Goal: Task Accomplishment & Management: Manage account settings

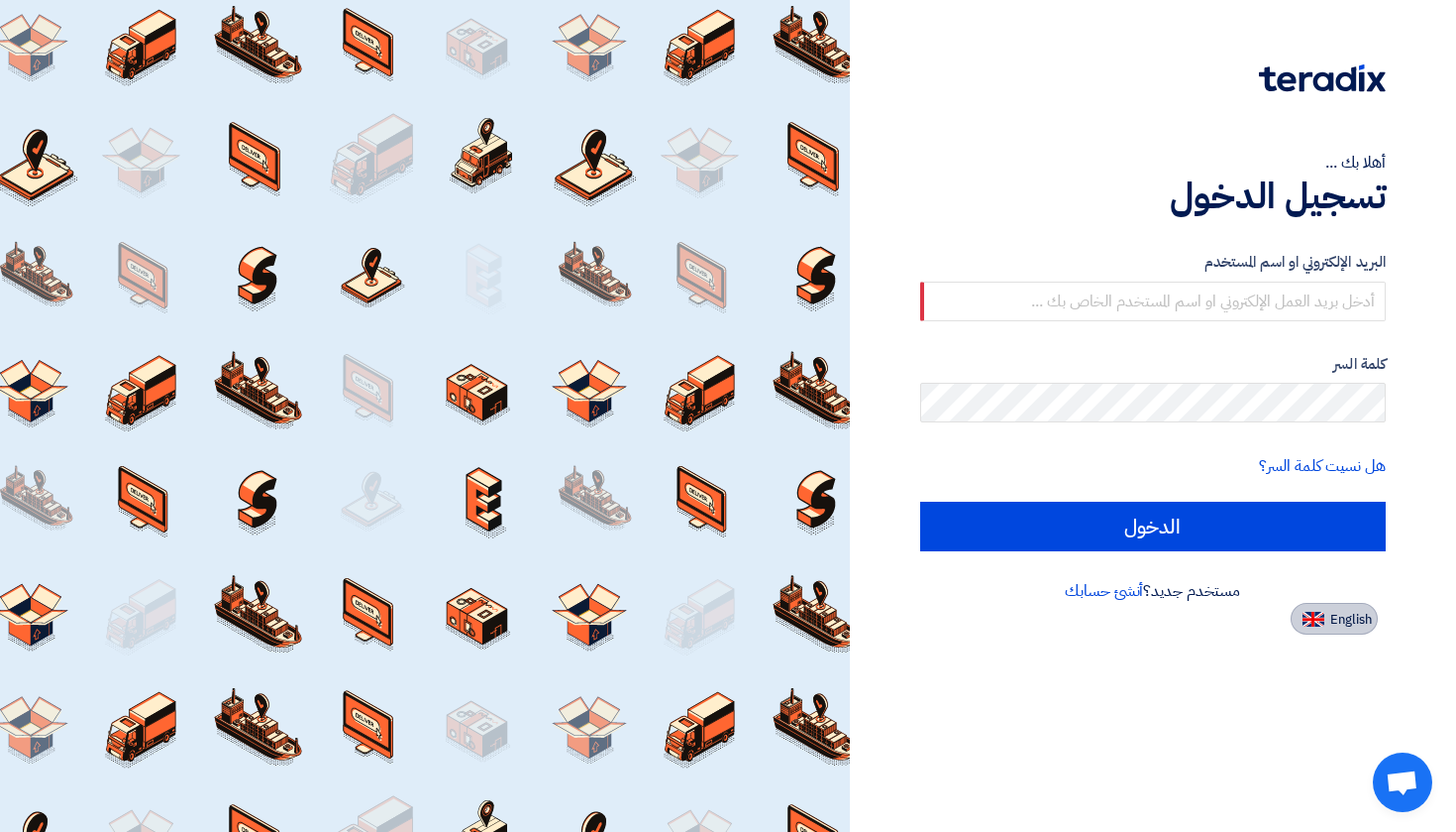
click at [1339, 613] on span "English" at bounding box center [1351, 620] width 42 height 14
type input "Sign in"
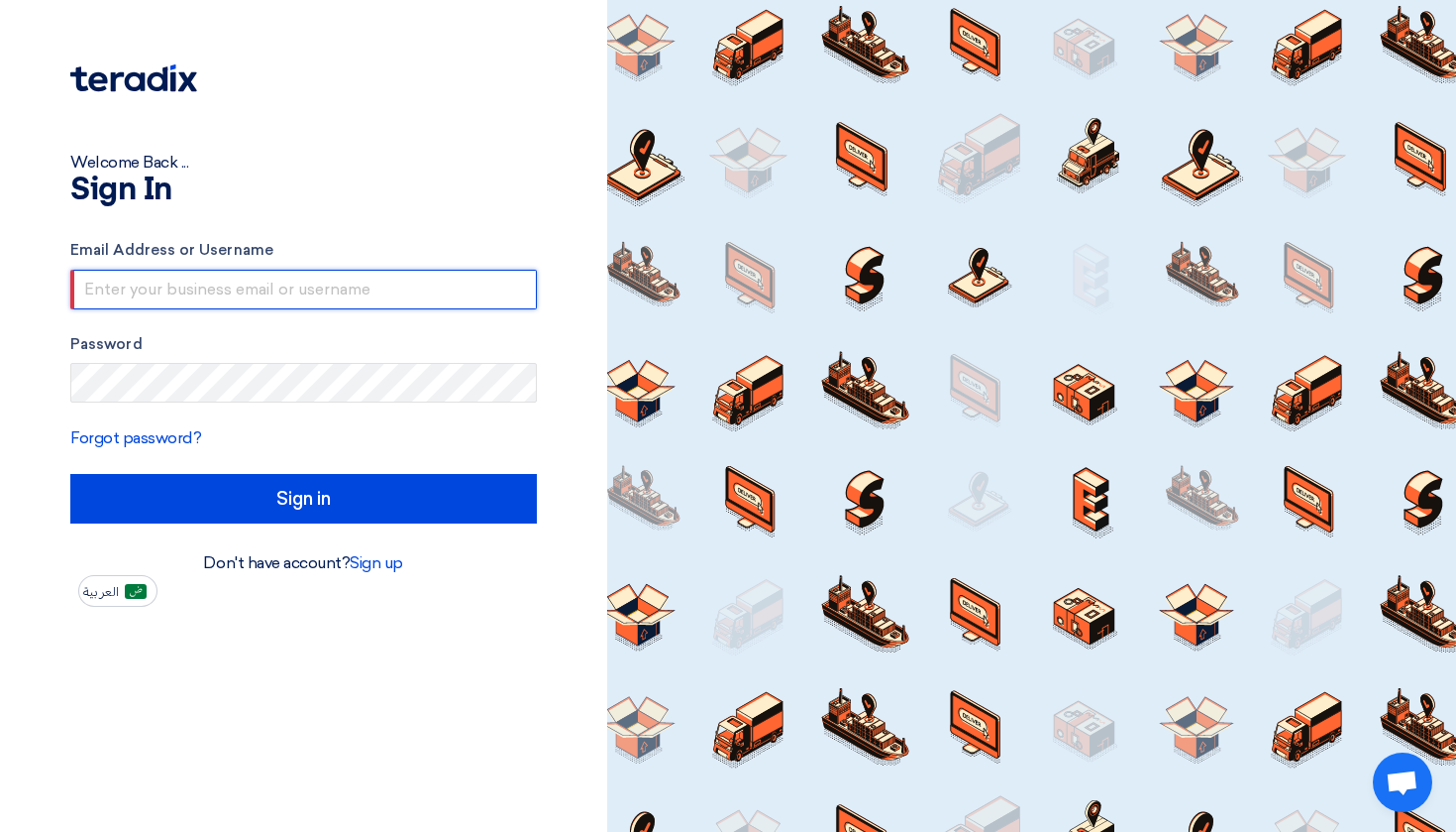
click at [195, 297] on input "text" at bounding box center [303, 290] width 467 height 40
type input "[EMAIL_ADDRESS][DOMAIN_NAME]"
click at [252, 298] on input "[EMAIL_ADDRESS][DOMAIN_NAME]" at bounding box center [303, 290] width 467 height 40
drag, startPoint x: 265, startPoint y: 298, endPoint x: 0, endPoint y: 286, distance: 265.3
click at [0, 286] on div "Welcome Back ... Sign In Email Address or Username [EMAIL_ADDRESS][DOMAIN_NAME]…" at bounding box center [303, 416] width 608 height 832
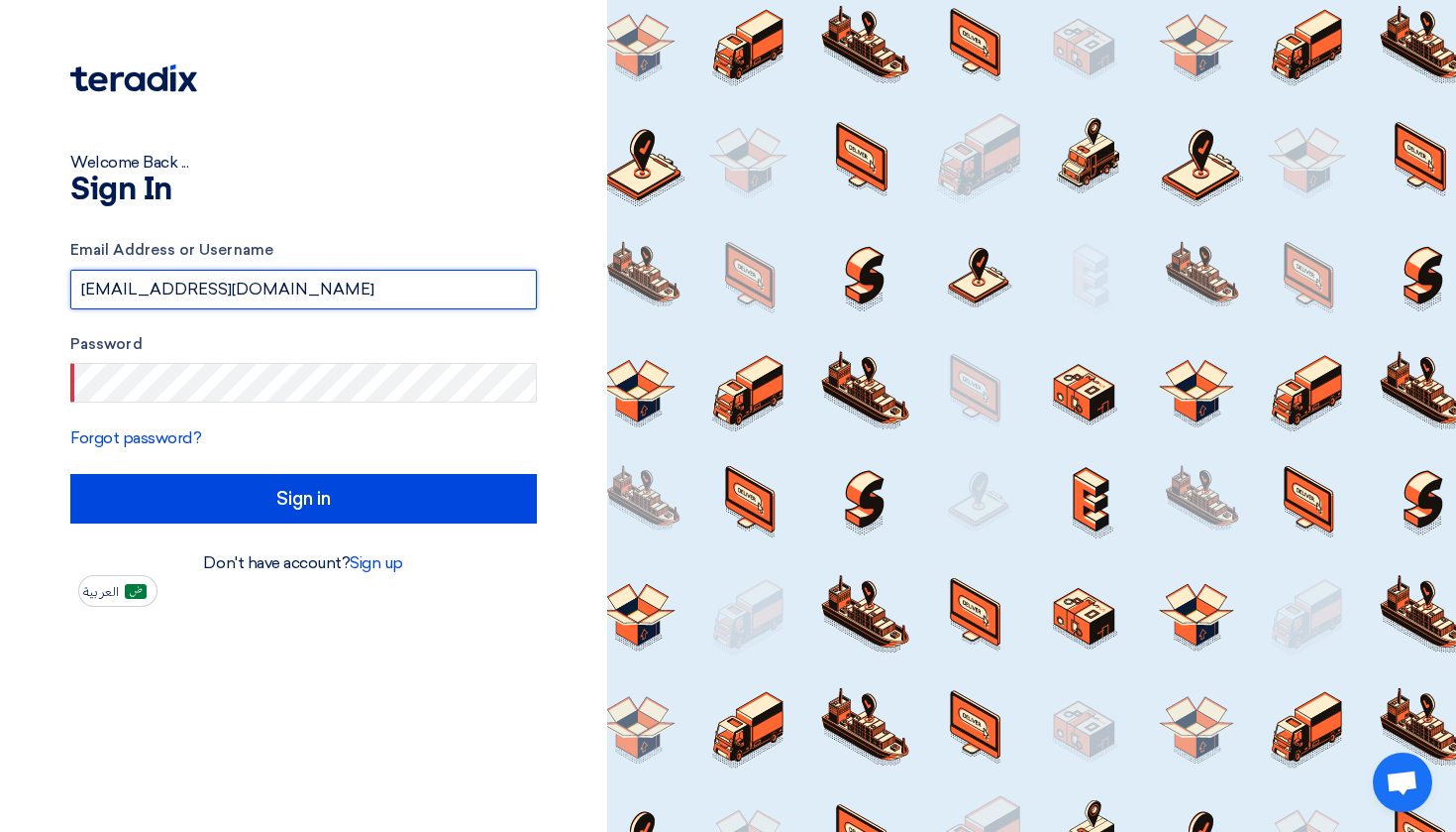
type input "[EMAIL_ADDRESS][DOMAIN_NAME]"
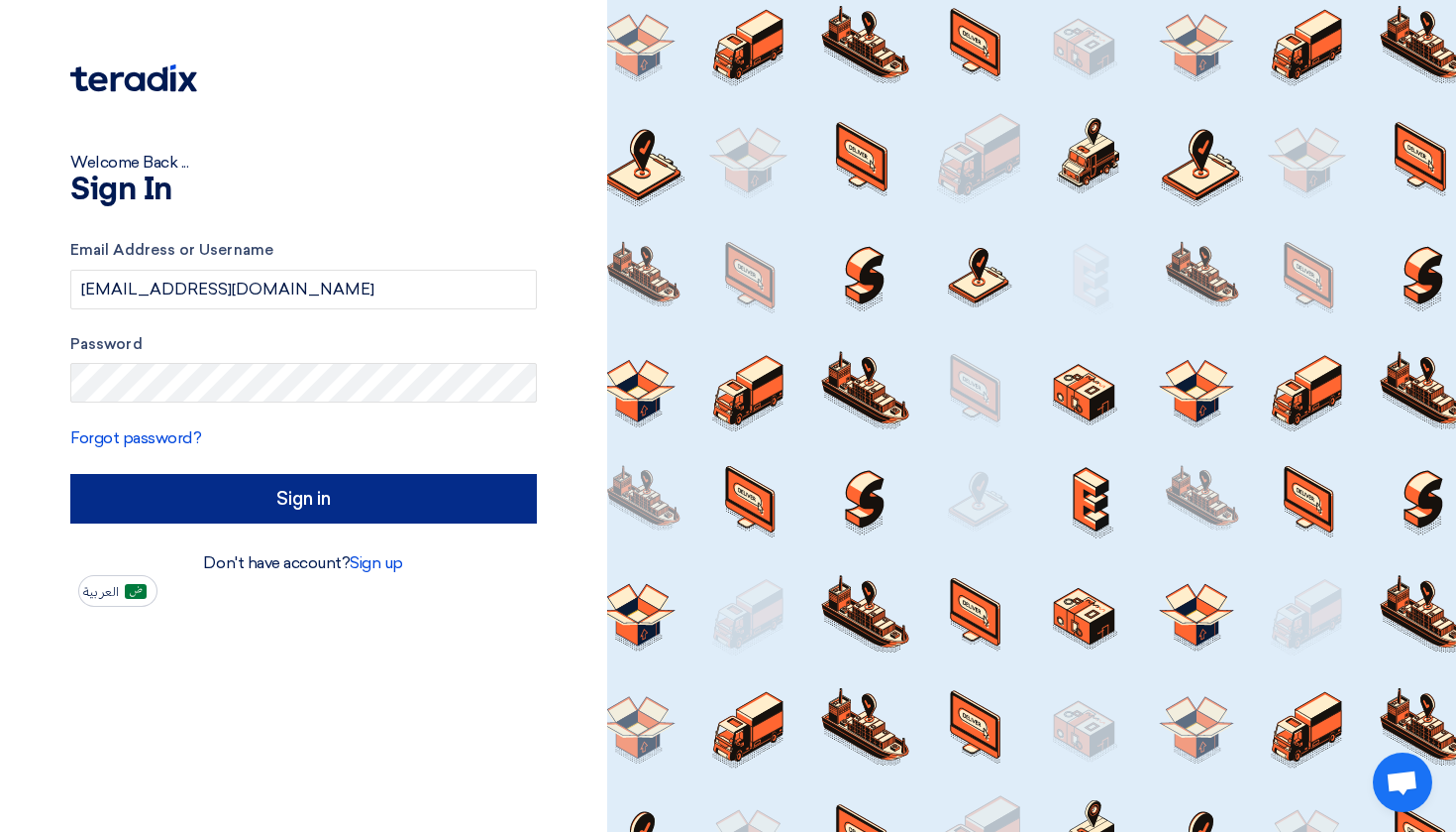
click at [269, 507] on input "Sign in" at bounding box center [303, 499] width 467 height 50
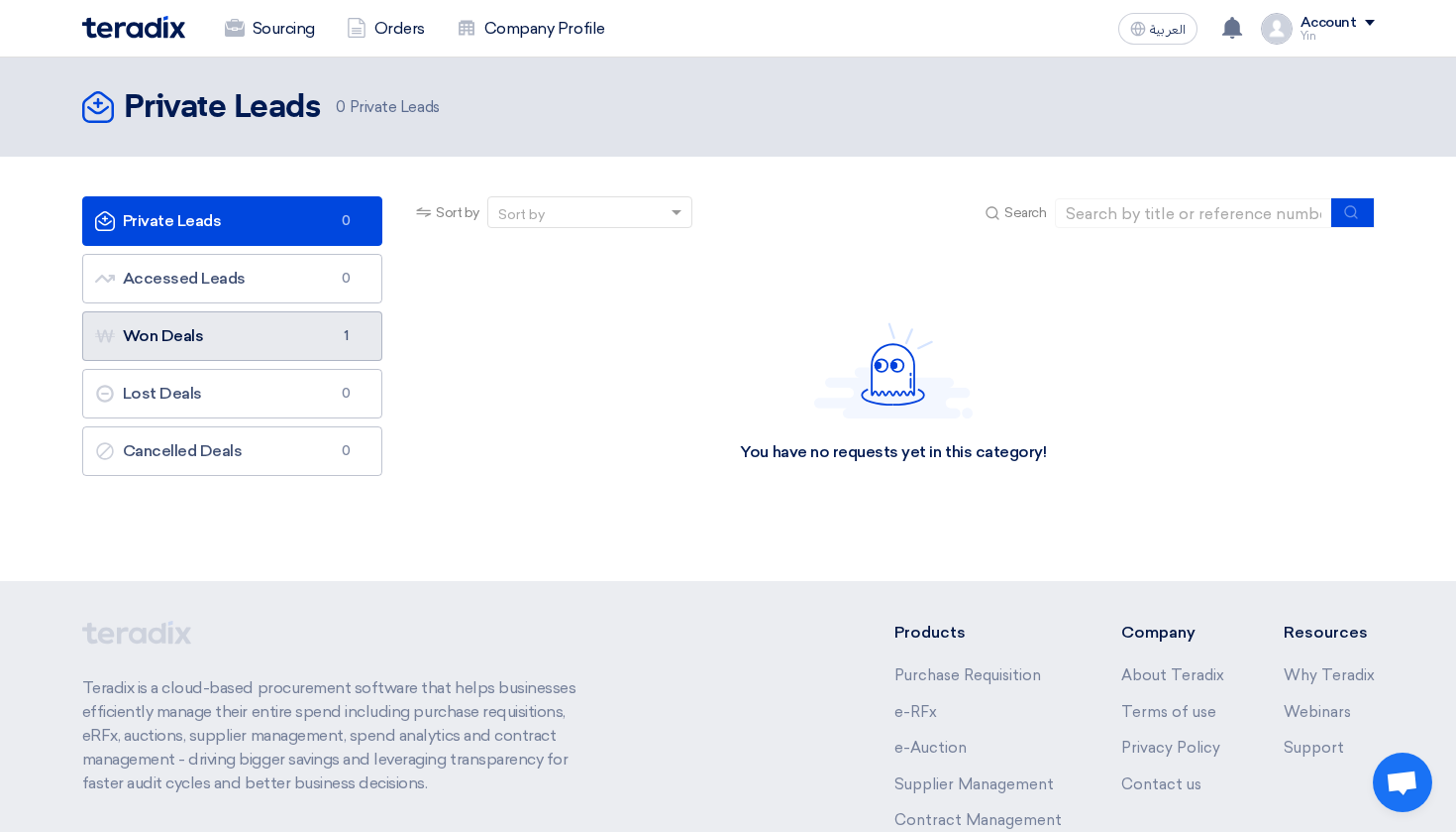
click at [203, 344] on link "Won Deals Won Deals 1" at bounding box center [233, 336] width 301 height 50
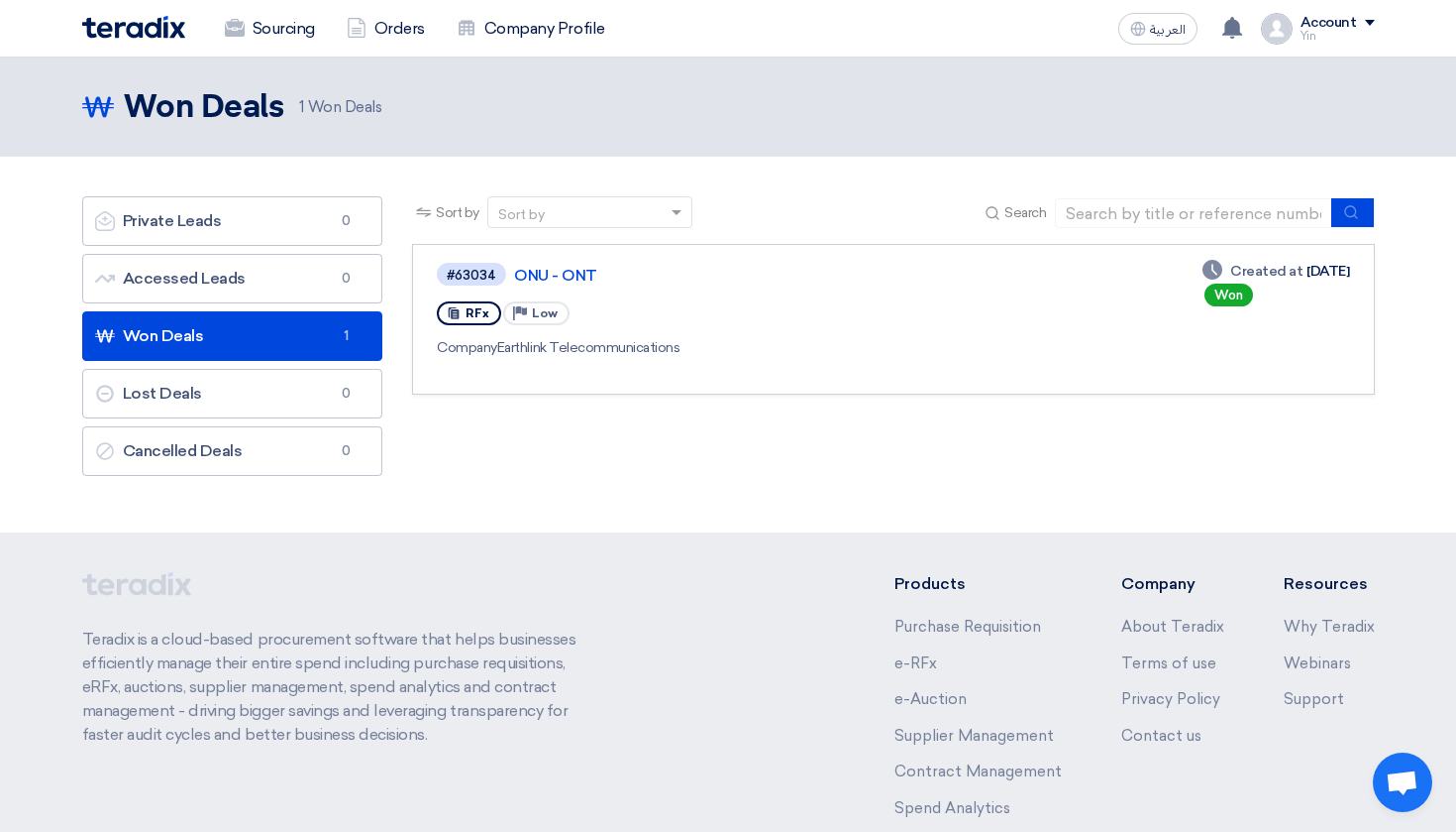
click at [1204, 294] on div "Won" at bounding box center [1228, 295] width 49 height 23
click at [555, 275] on link "ONU - ONT" at bounding box center [762, 276] width 496 height 18
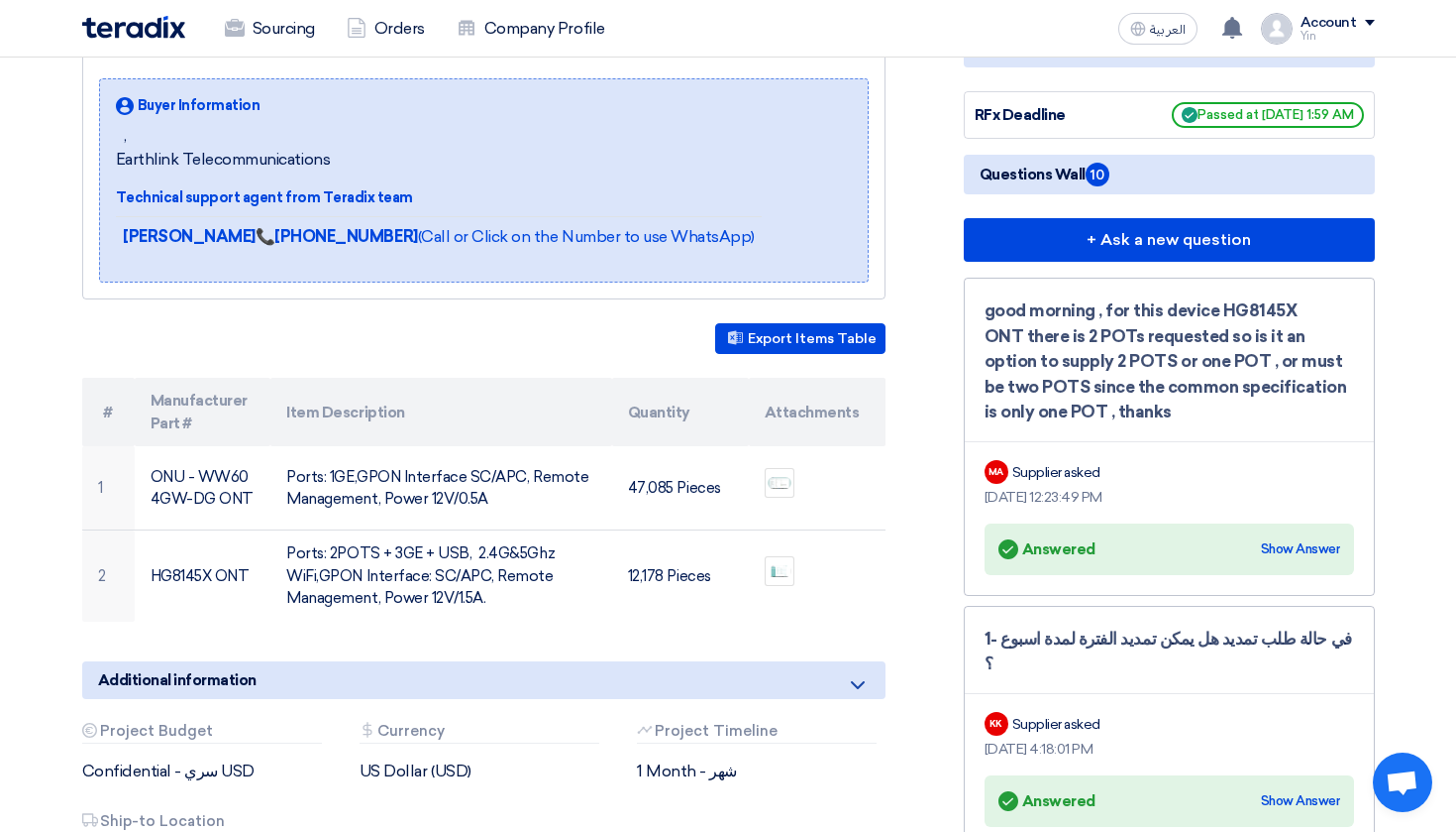
scroll to position [309, 0]
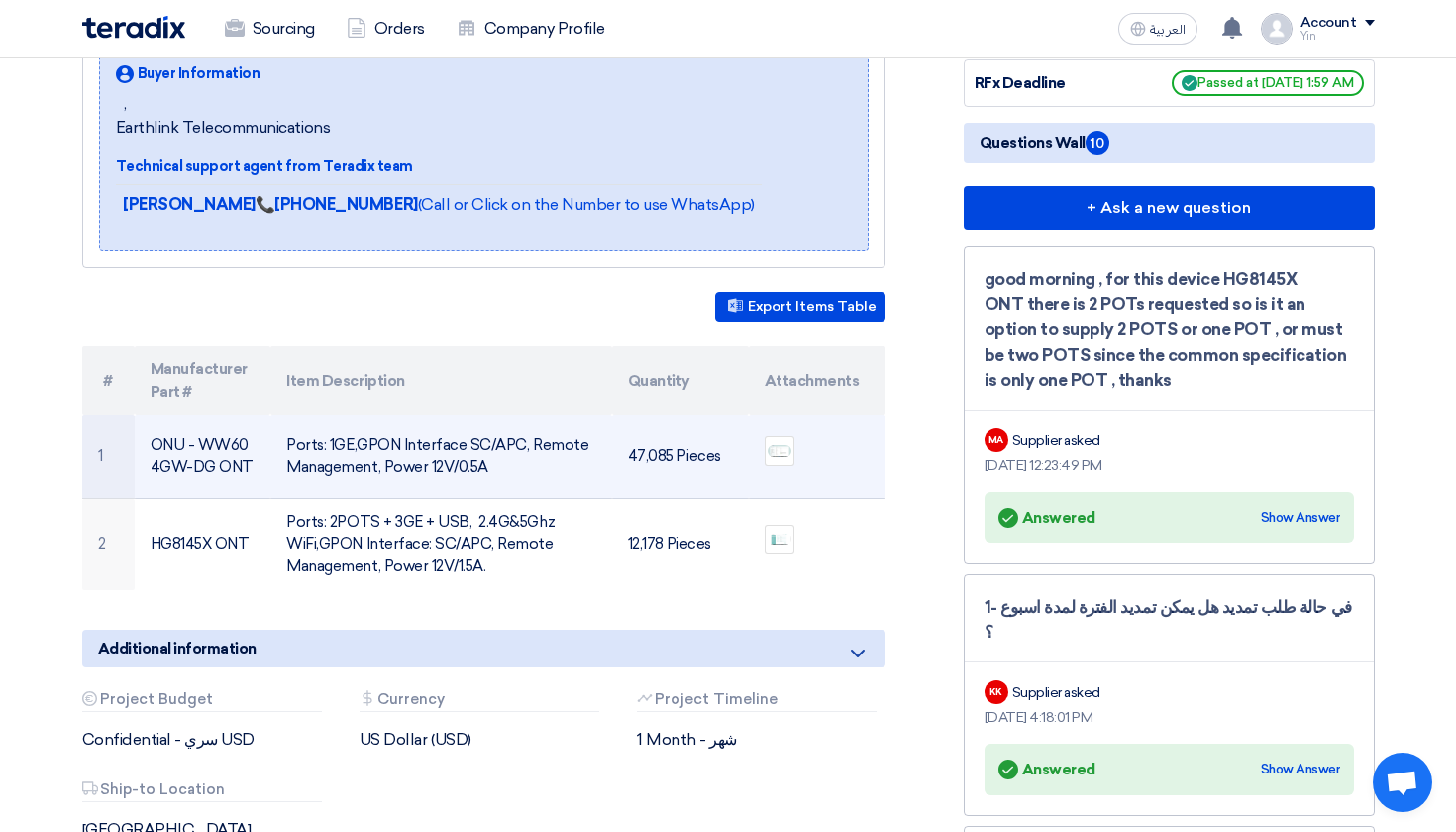
click at [340, 464] on td "Ports: 1GE,GPON Interface SC/APC, Remote Management, Power 12V/0.5A" at bounding box center [441, 456] width 342 height 84
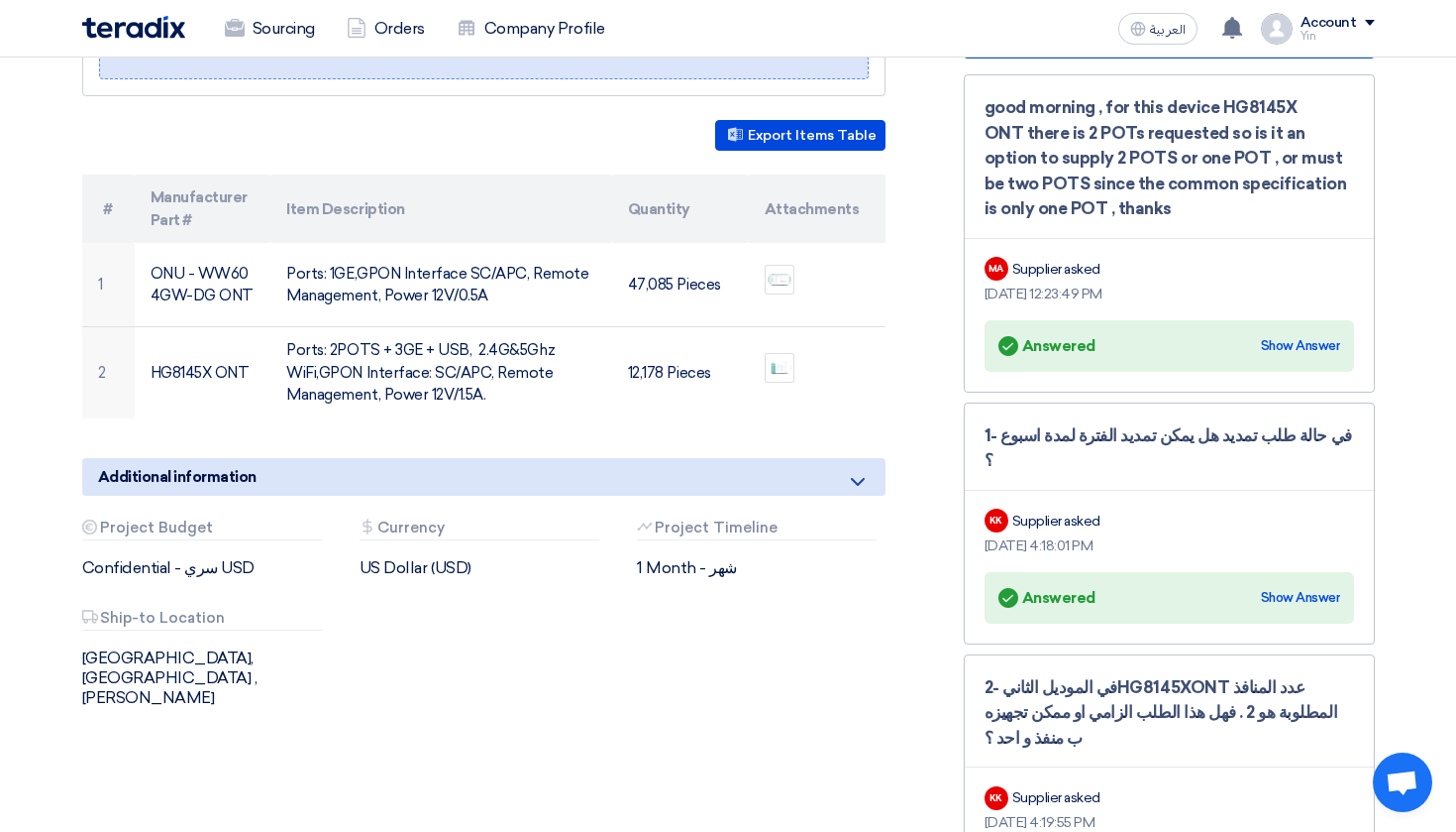
scroll to position [637, 0]
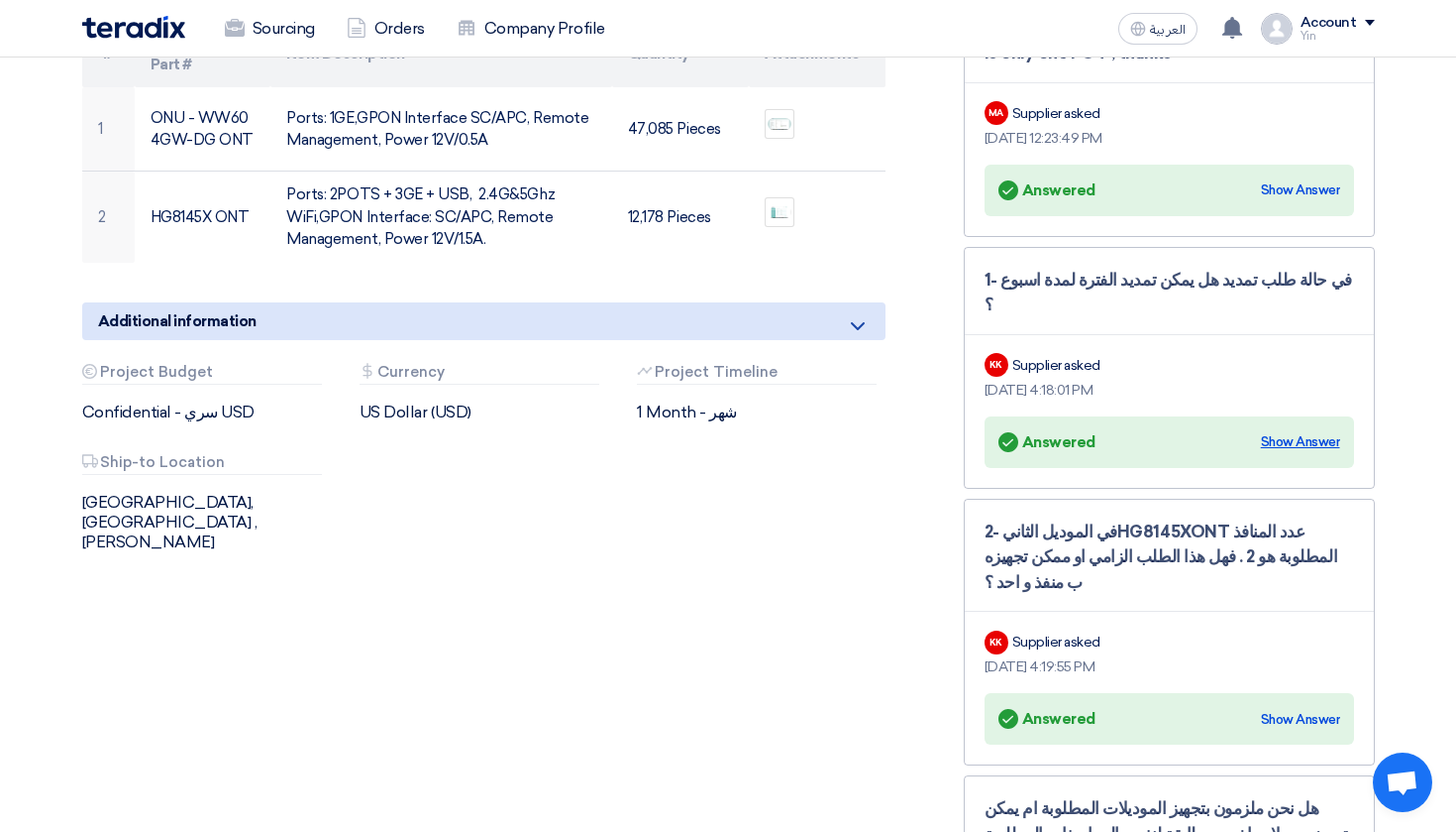
click at [1284, 432] on div "Show Answer" at bounding box center [1300, 442] width 79 height 20
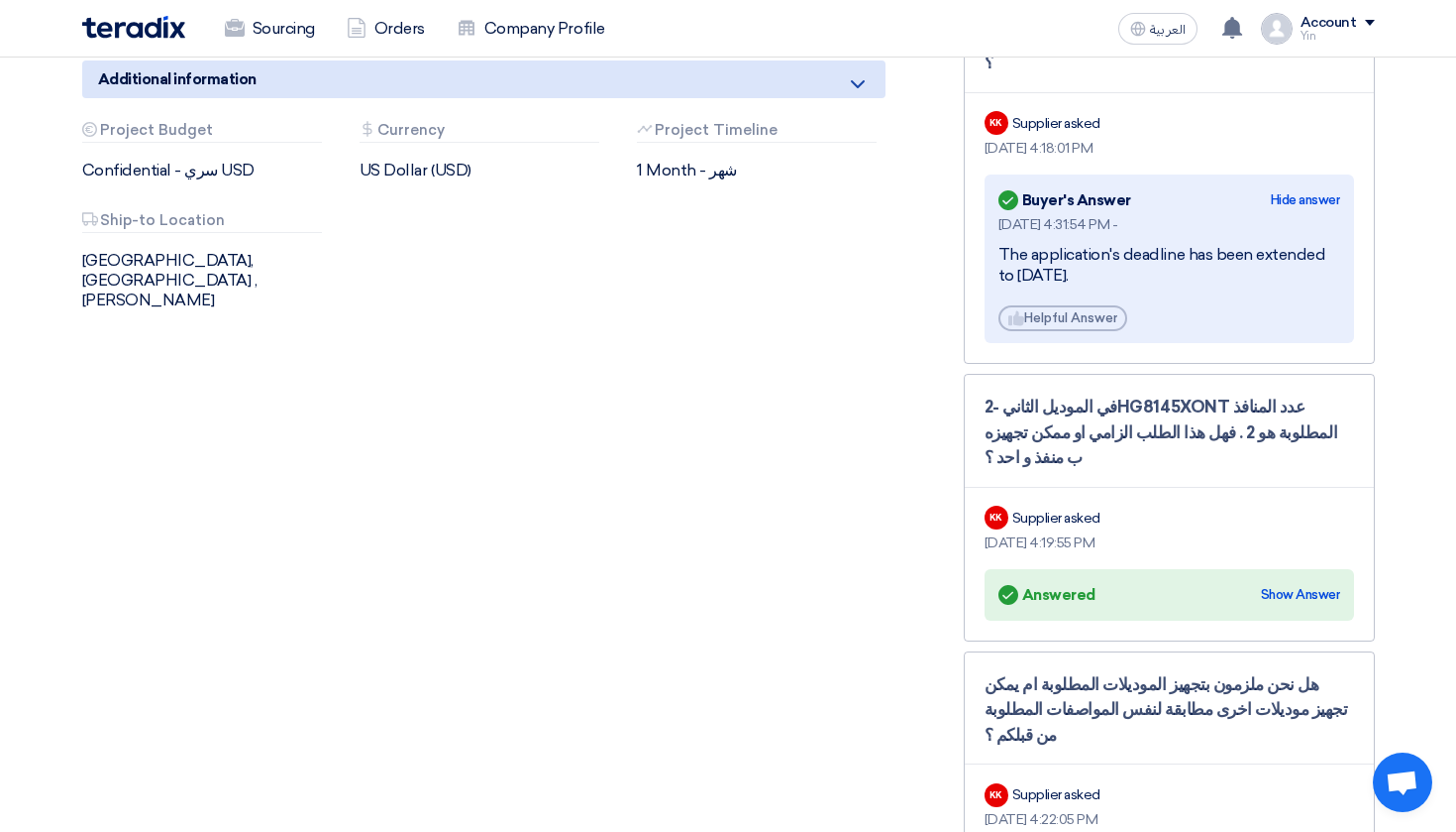
scroll to position [955, 0]
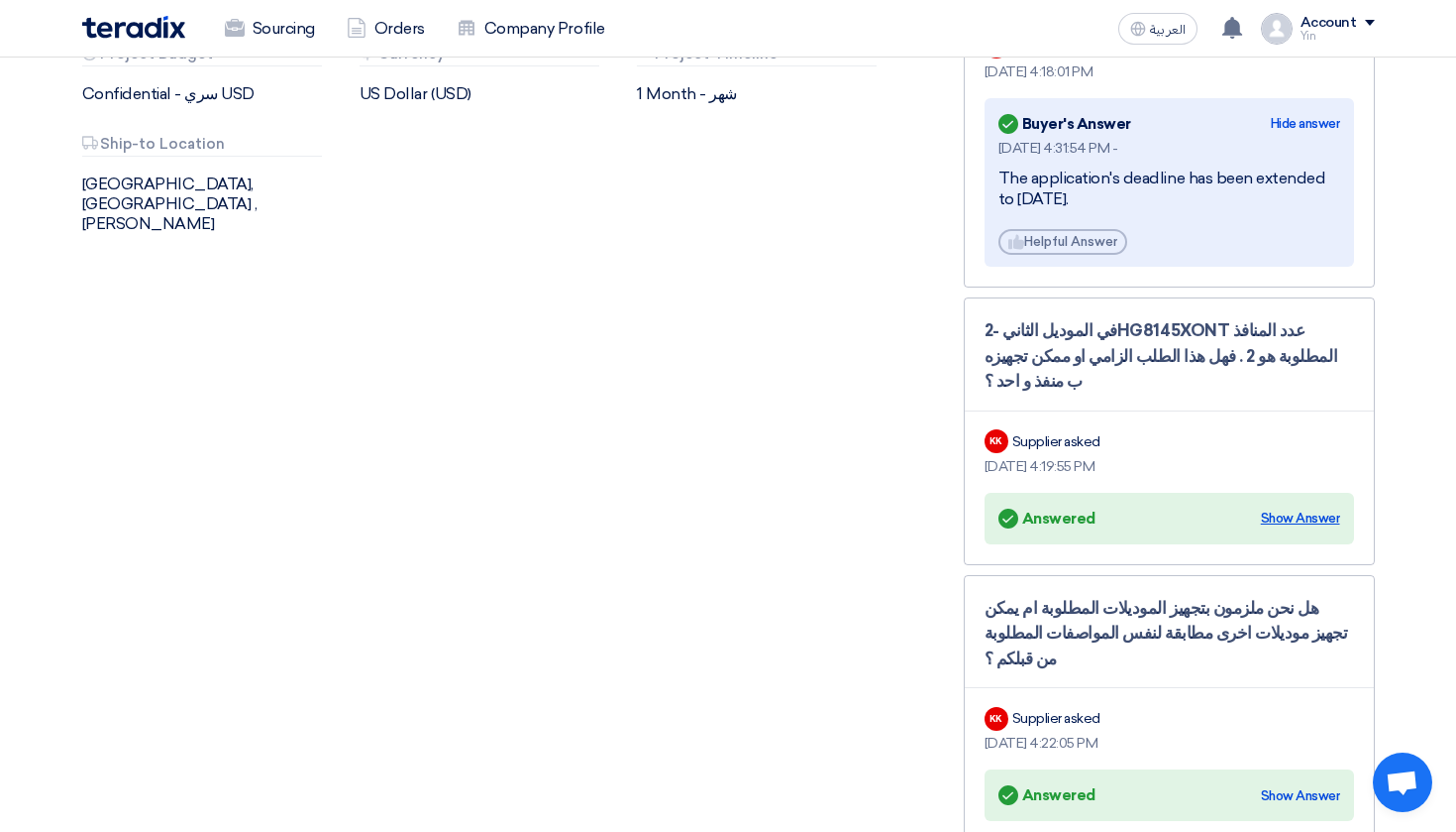
click at [1299, 509] on div "Show Answer" at bounding box center [1300, 519] width 79 height 20
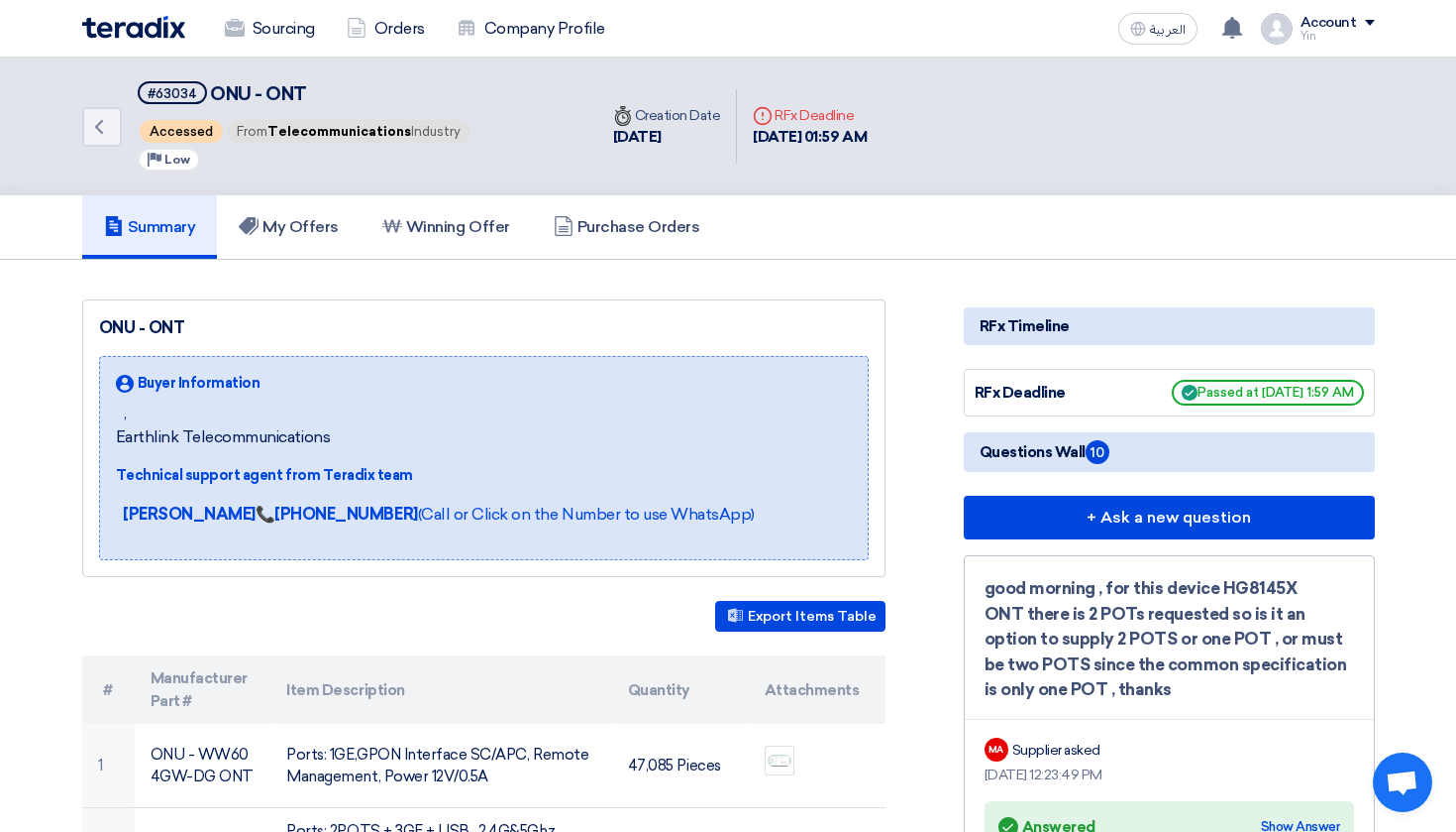
scroll to position [0, 0]
click at [271, 215] on link "My Offers" at bounding box center [288, 227] width 144 height 63
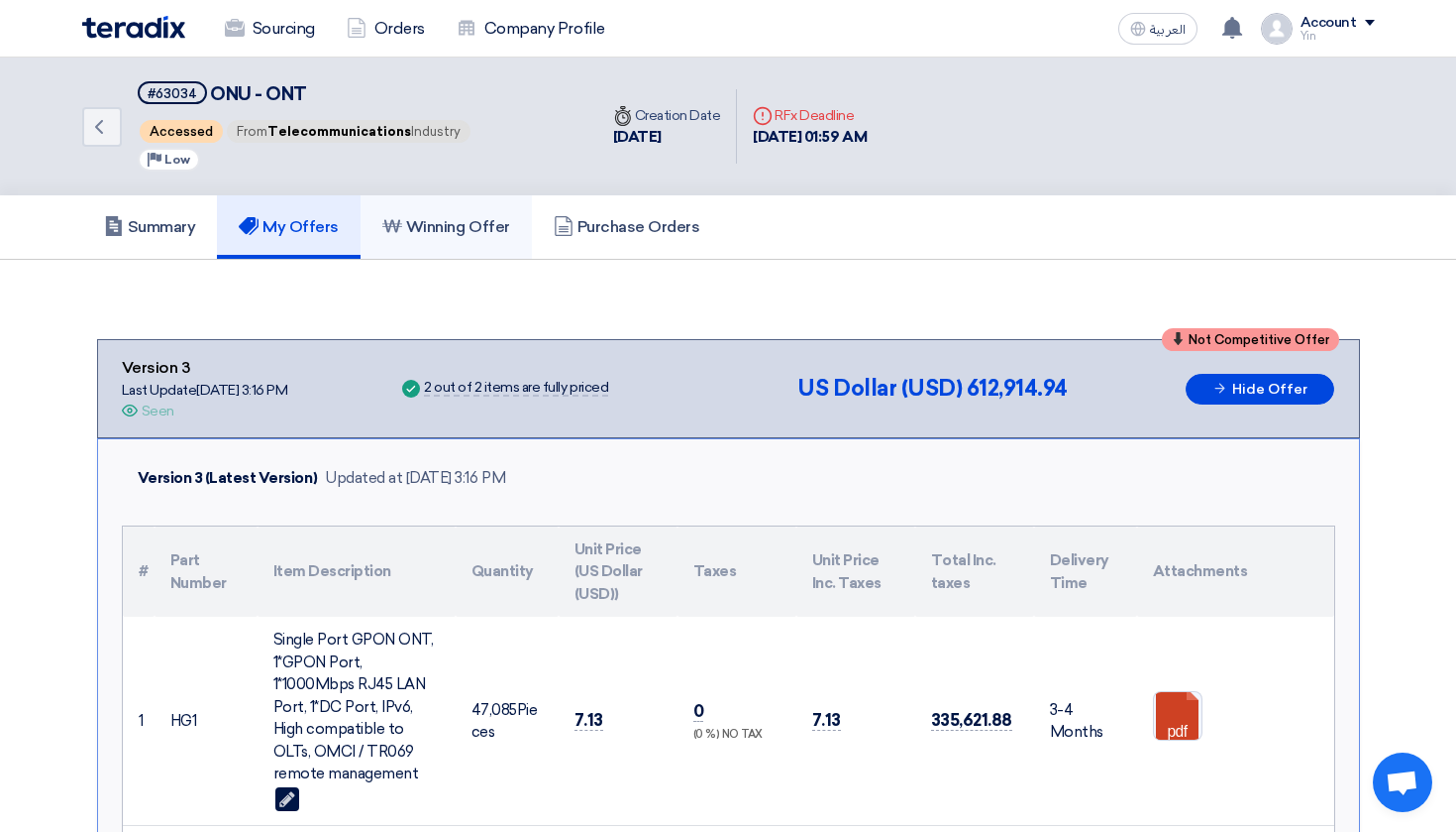
click at [446, 209] on link "Winning Offer" at bounding box center [446, 227] width 171 height 63
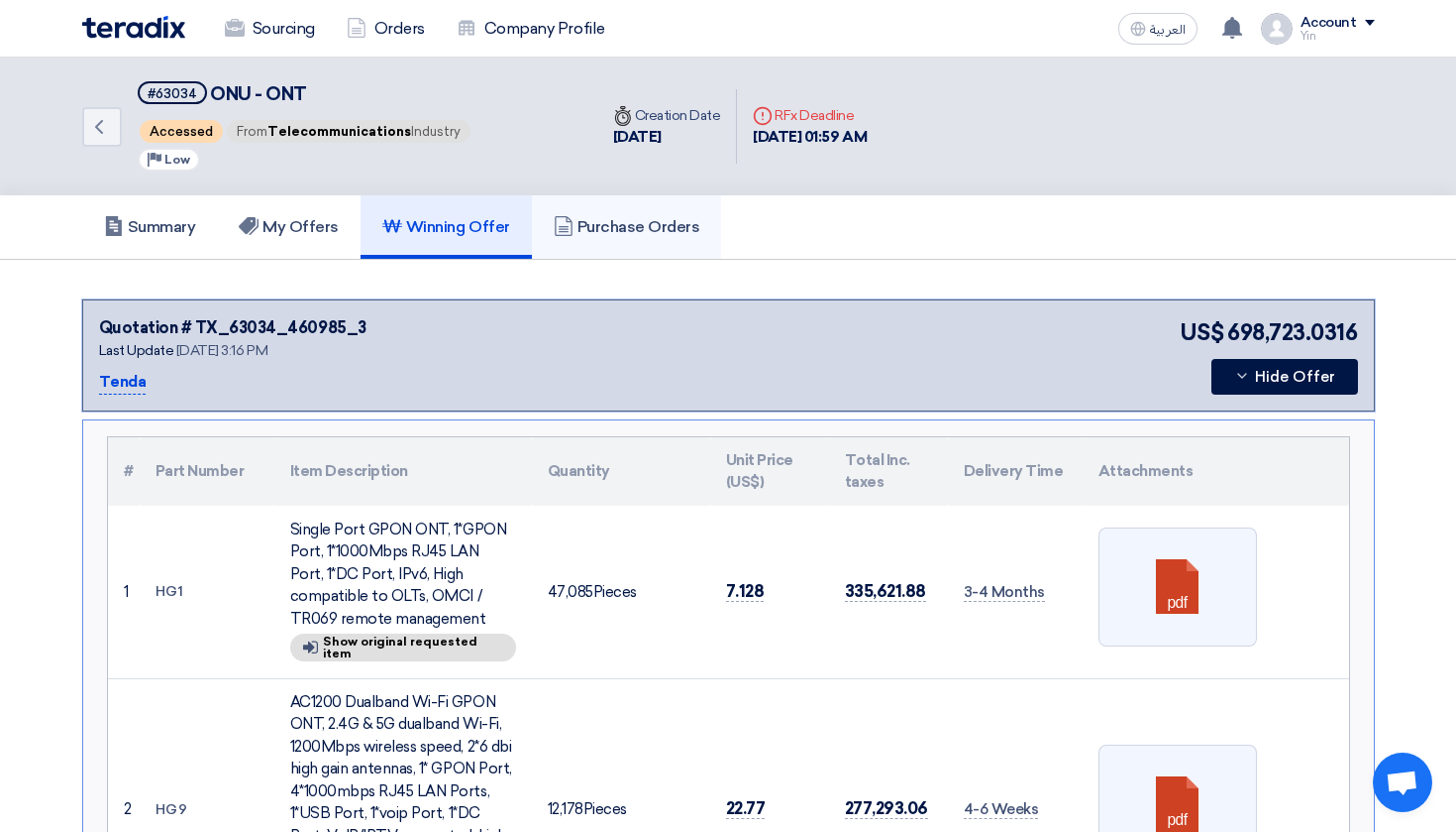
click at [604, 220] on h5 "Purchase Orders" at bounding box center [627, 227] width 147 height 20
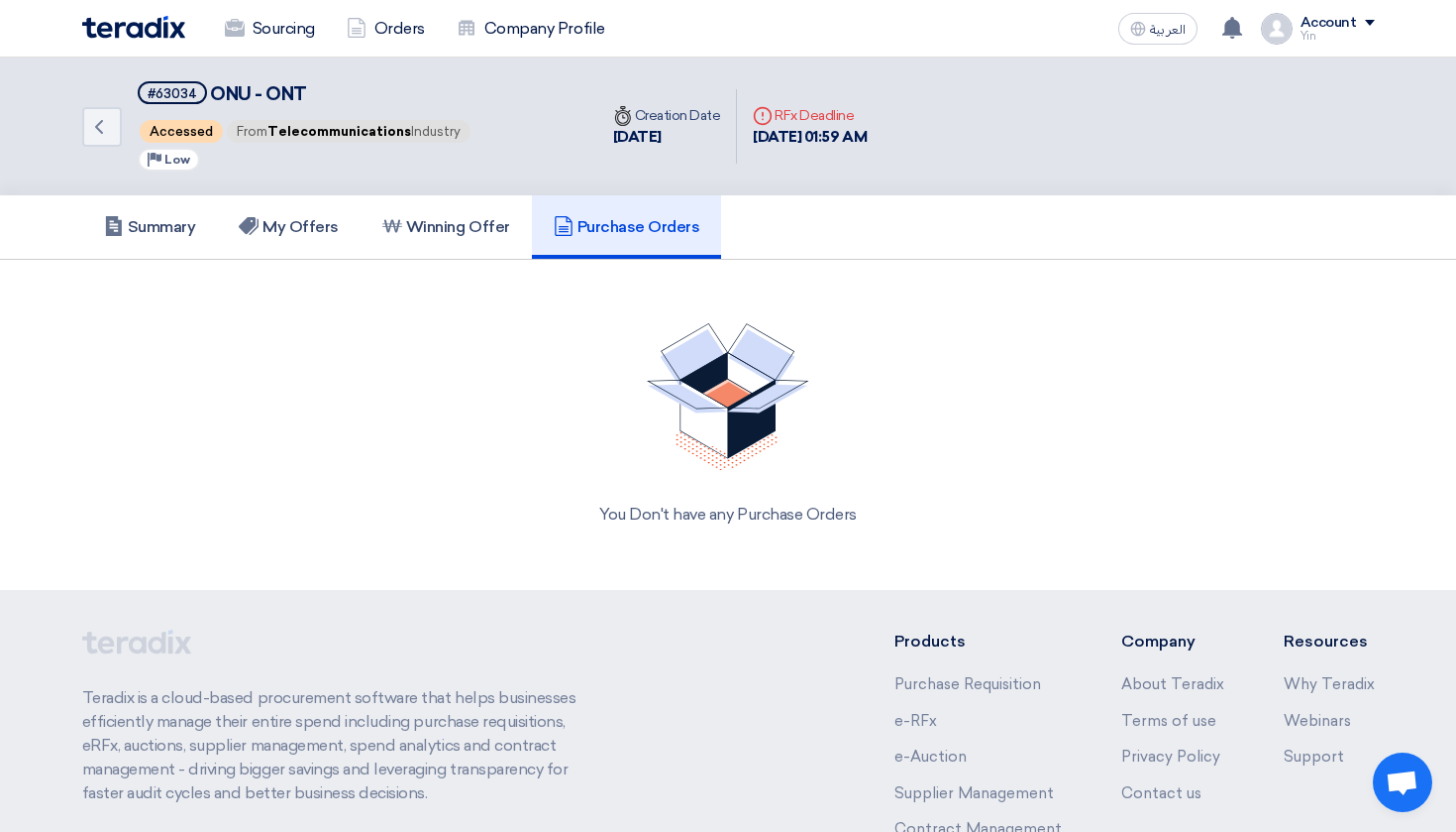
click at [146, 25] on img at bounding box center [134, 27] width 103 height 23
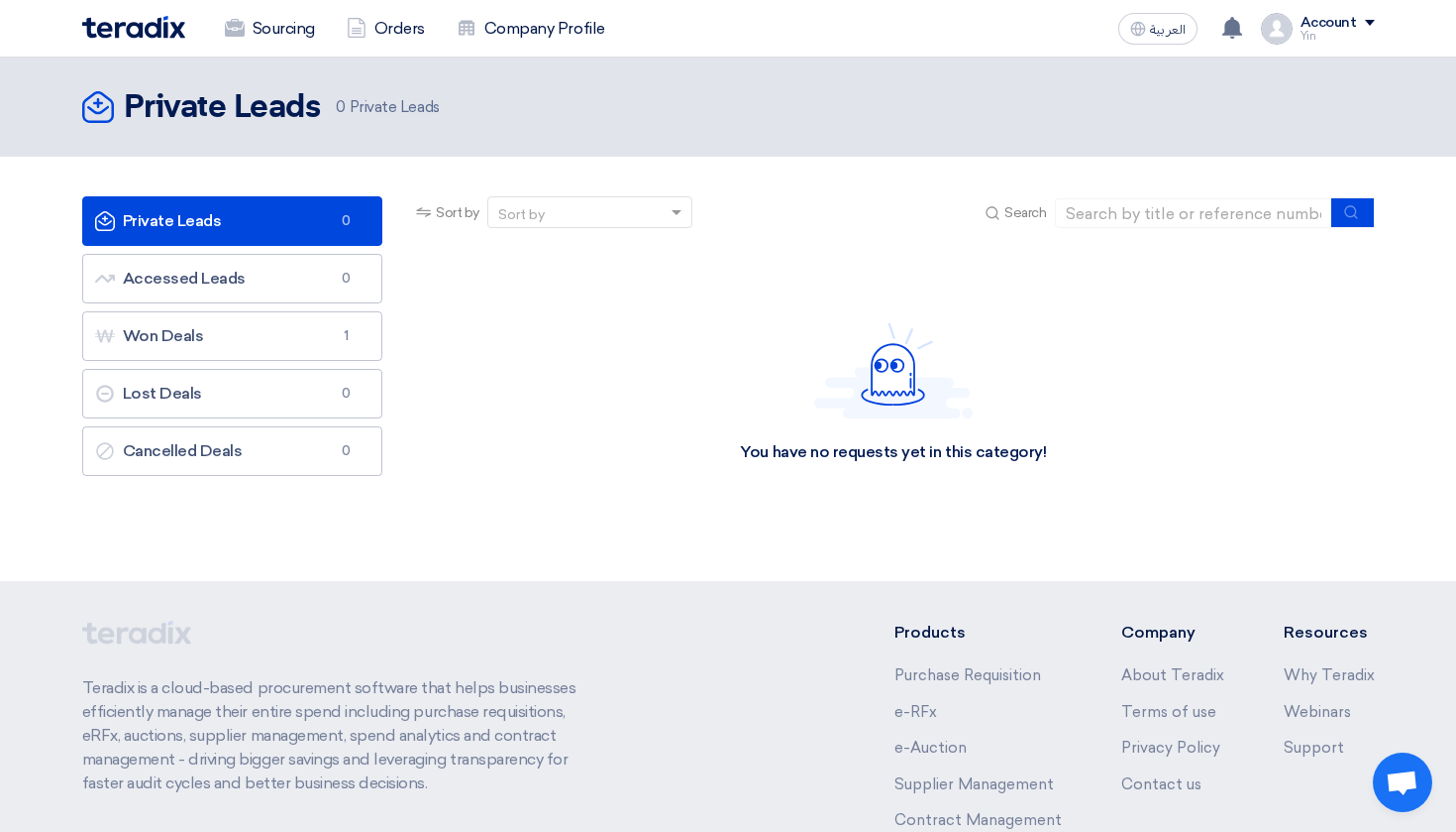
click at [1346, 21] on div "Account" at bounding box center [1328, 23] width 56 height 17
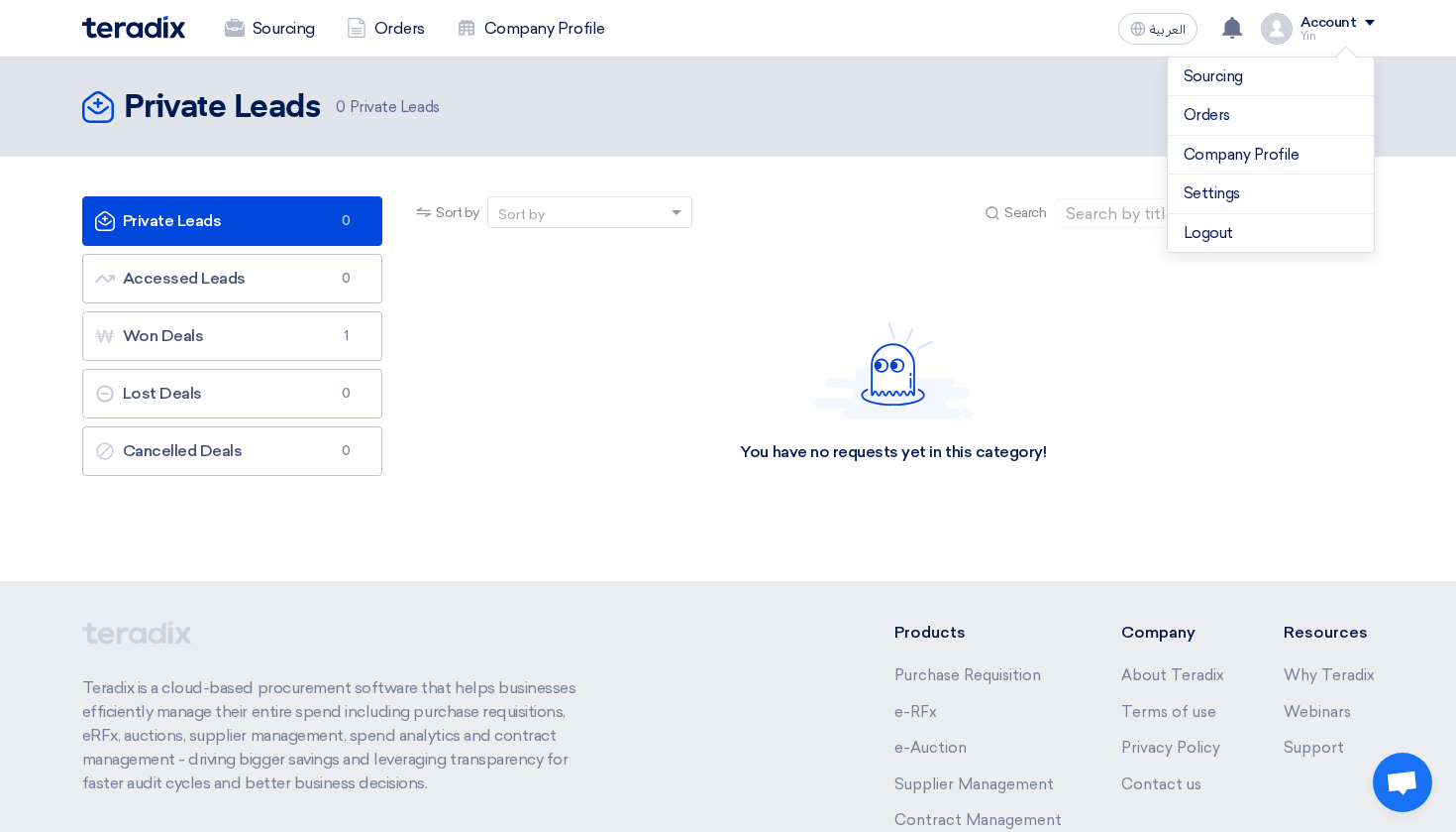
click at [806, 145] on header "Private Leads Private Leads 0 Private Leads" at bounding box center [728, 107] width 1456 height 99
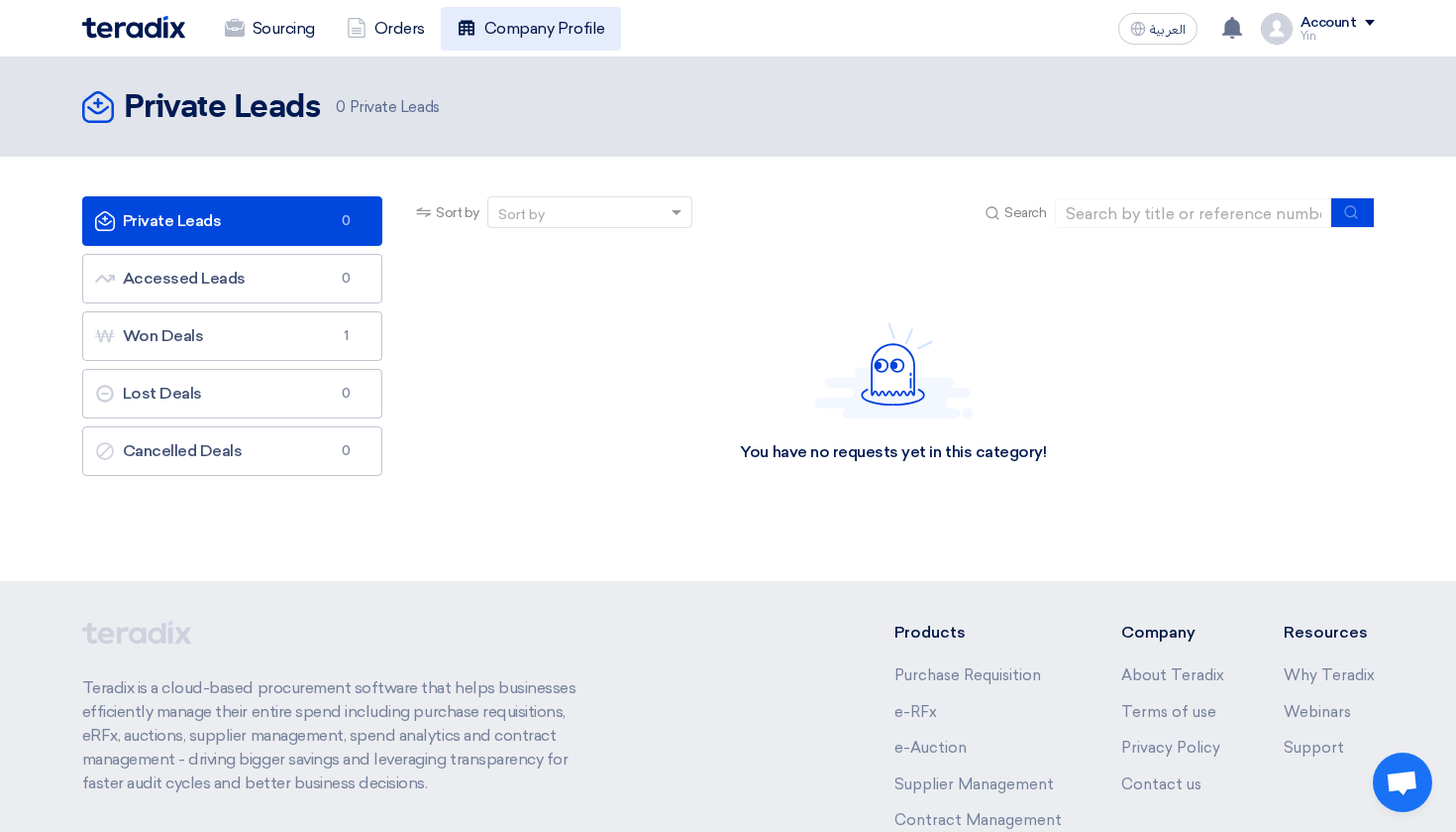
click at [575, 34] on link "Company Profile" at bounding box center [531, 29] width 180 height 44
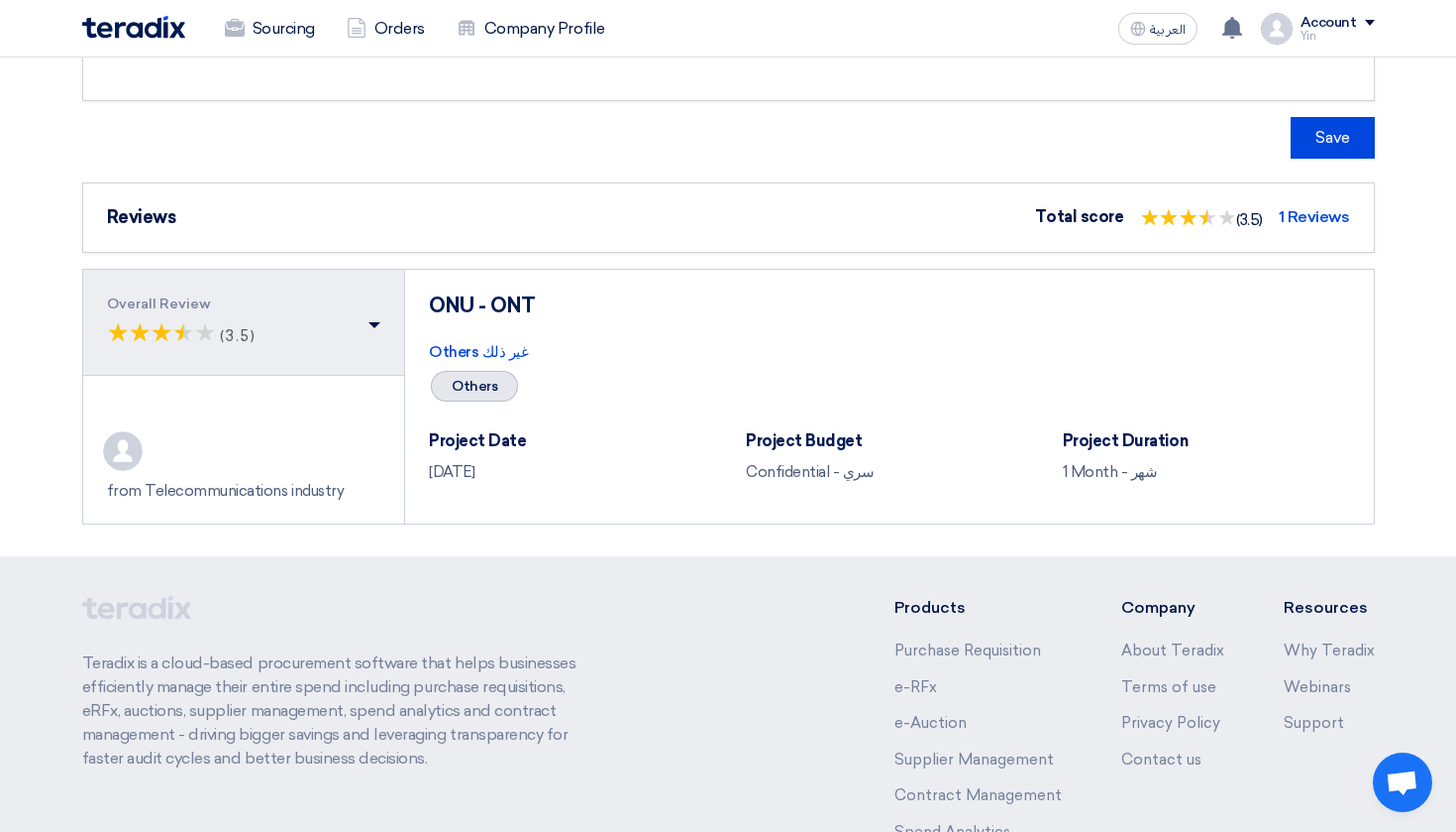
scroll to position [1331, 0]
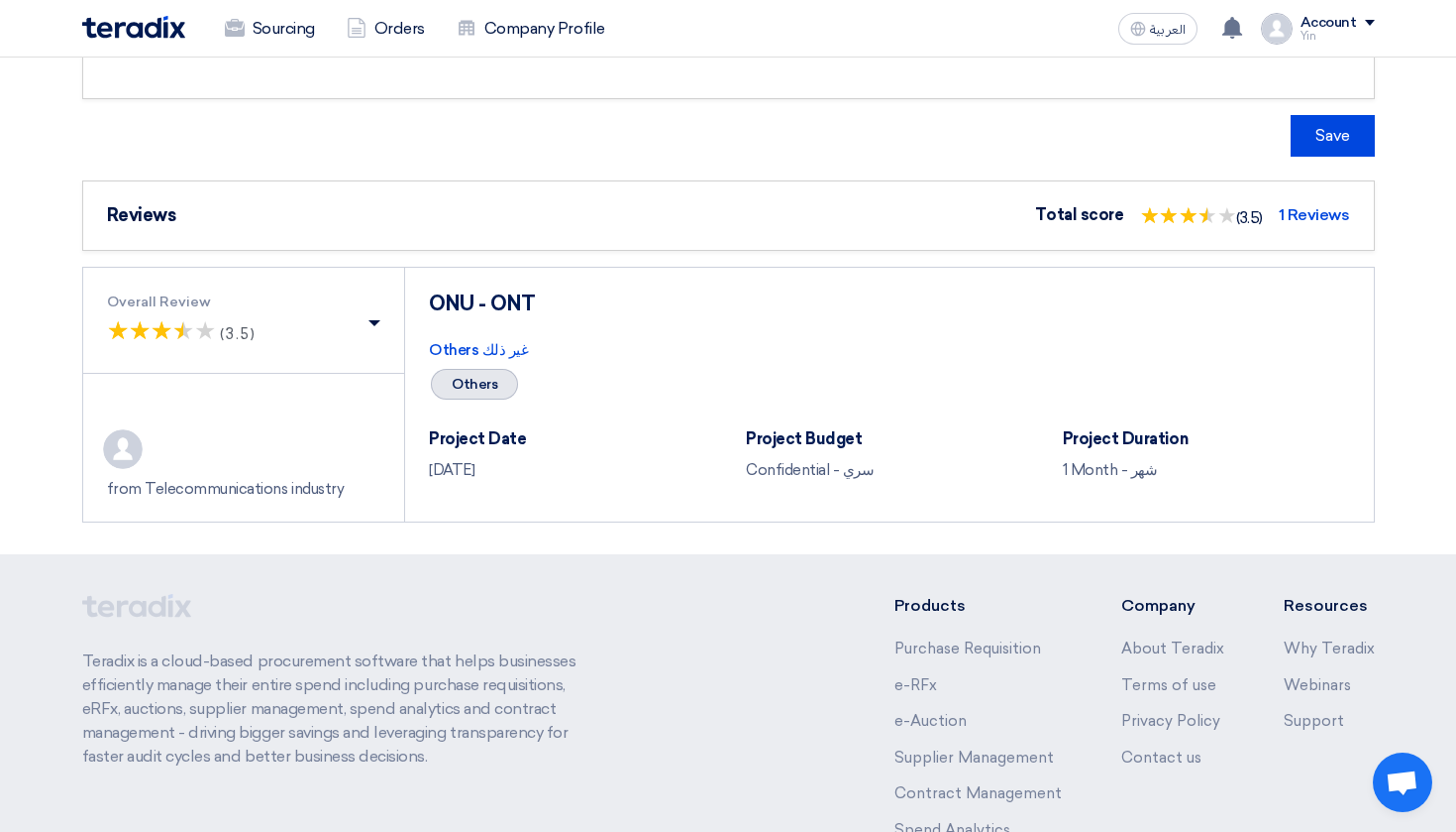
click at [1322, 217] on div "1 Reviews" at bounding box center [1314, 215] width 71 height 24
click at [1321, 217] on div "1 Reviews" at bounding box center [1314, 215] width 71 height 24
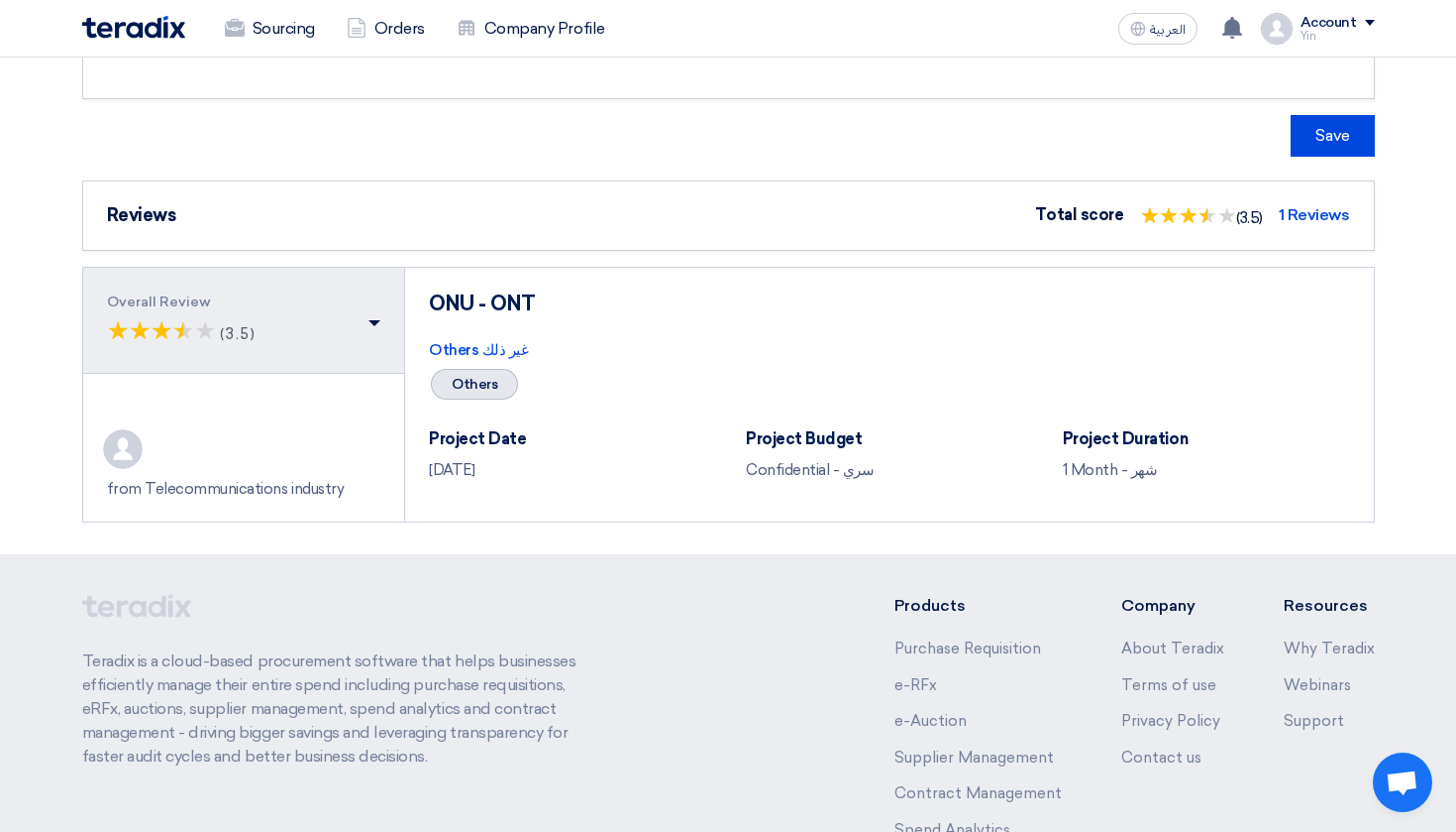
click at [340, 321] on div "(*) ★ ★ (*) ★ ★ (*) ★ ★ (*) ★ ★ ( ) ★ ★ (3.5)" at bounding box center [244, 331] width 275 height 38
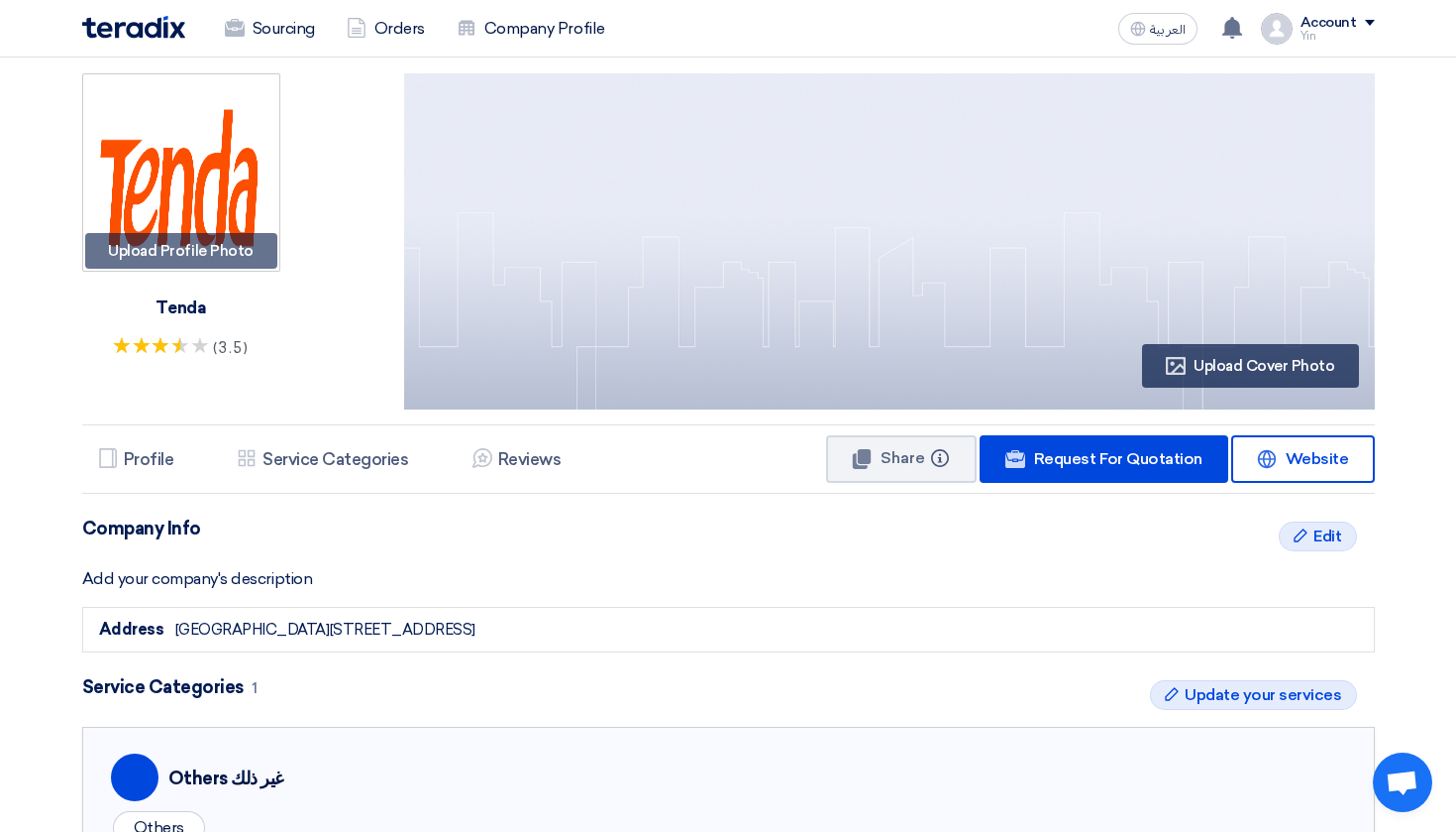
scroll to position [0, 0]
click at [380, 36] on link "Orders" at bounding box center [386, 29] width 110 height 44
